Goal: Transaction & Acquisition: Download file/media

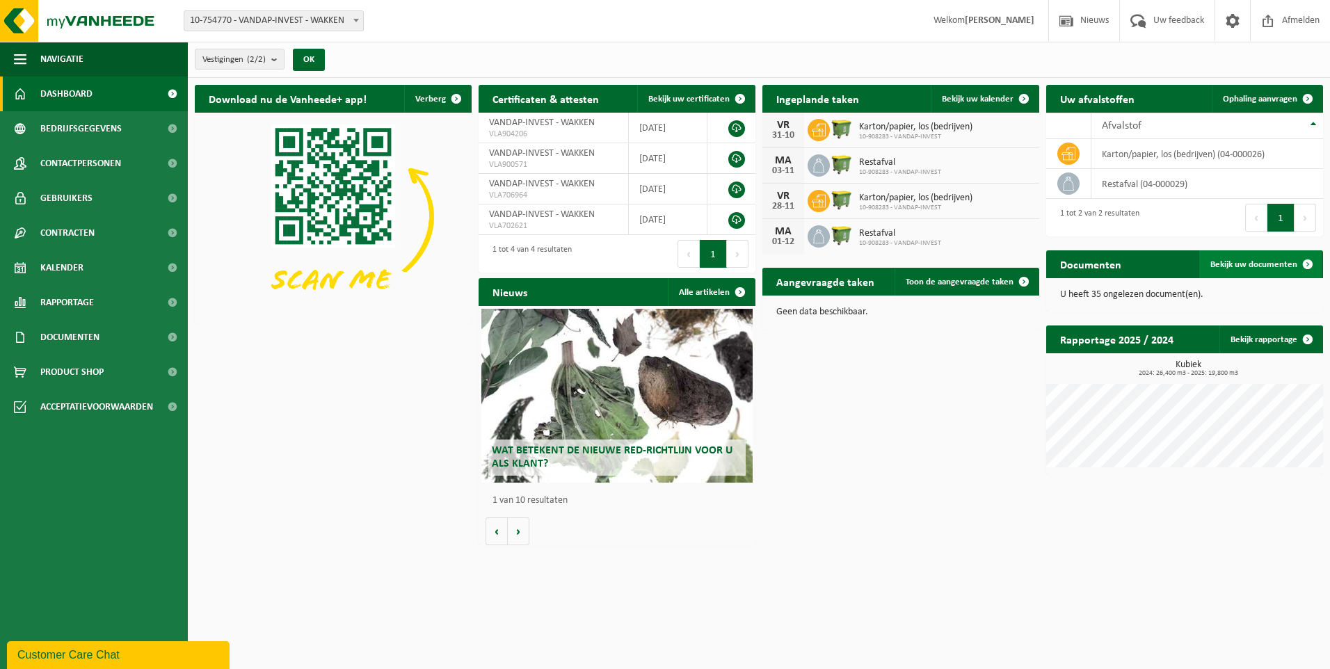
click at [1302, 262] on span at bounding box center [1308, 264] width 28 height 28
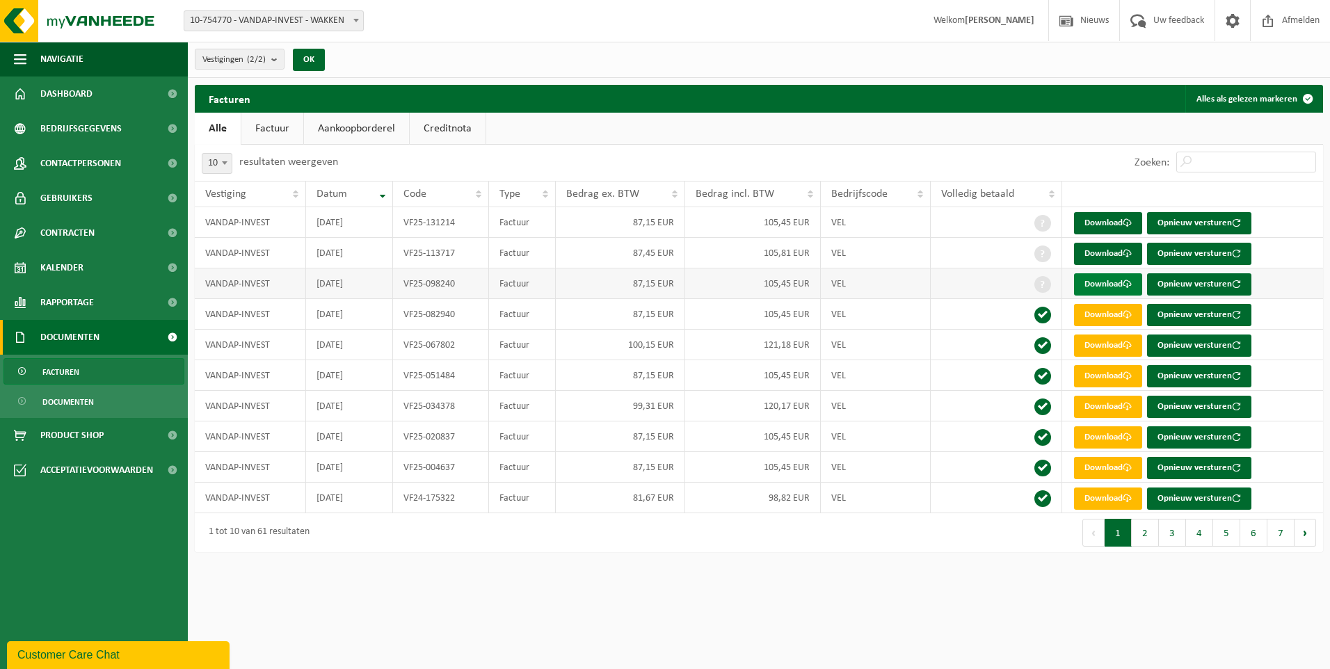
click at [1124, 281] on span at bounding box center [1127, 284] width 9 height 9
click at [1097, 278] on link "Download" at bounding box center [1108, 284] width 68 height 22
click at [1047, 286] on span at bounding box center [1043, 284] width 17 height 17
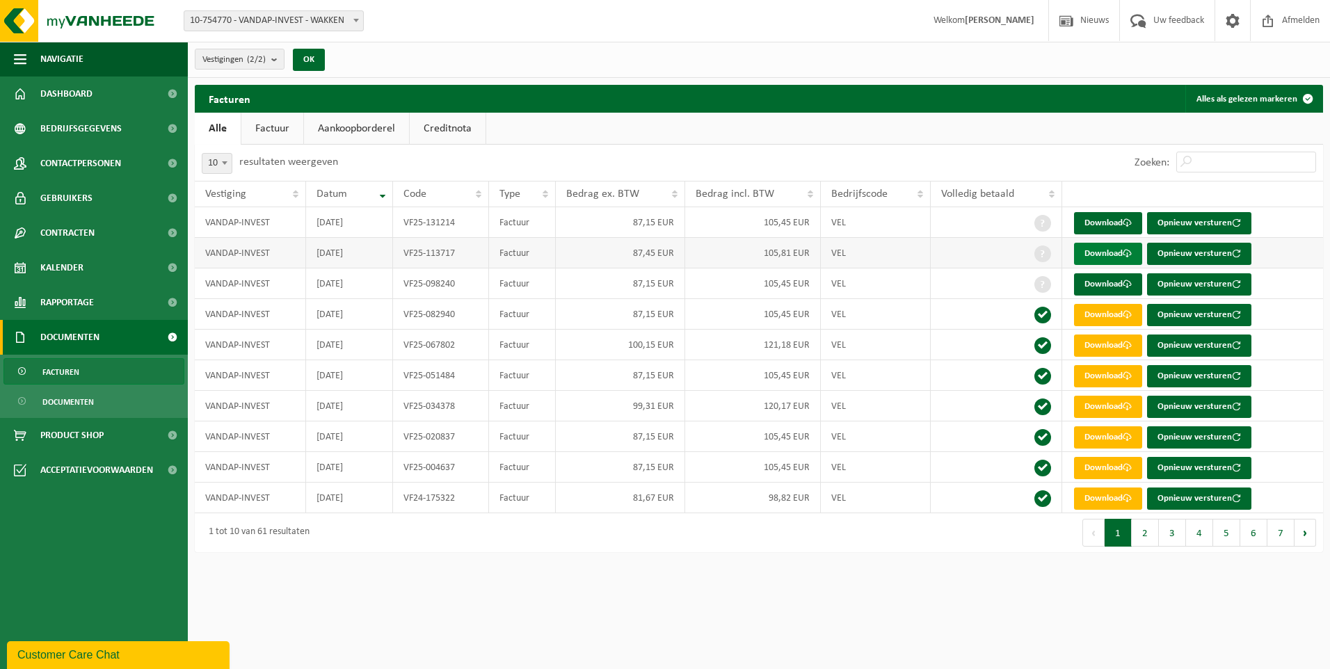
click at [1097, 256] on link "Download" at bounding box center [1108, 254] width 68 height 22
click at [1101, 222] on link "Download" at bounding box center [1108, 223] width 68 height 22
